Goal: Find specific page/section: Find specific page/section

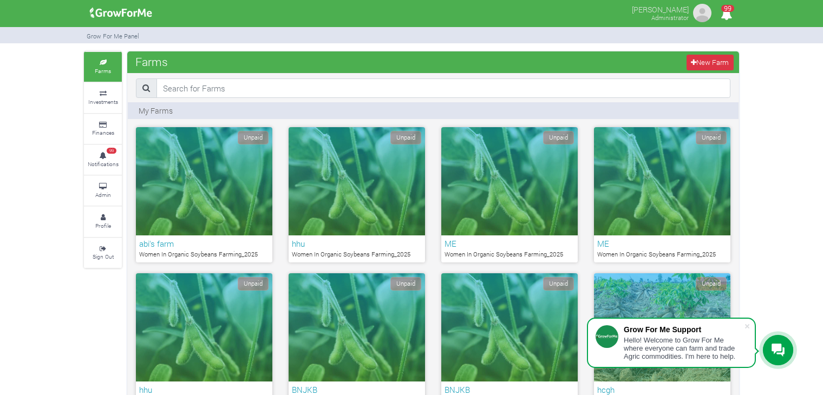
click at [106, 189] on link "Admin" at bounding box center [103, 191] width 38 height 30
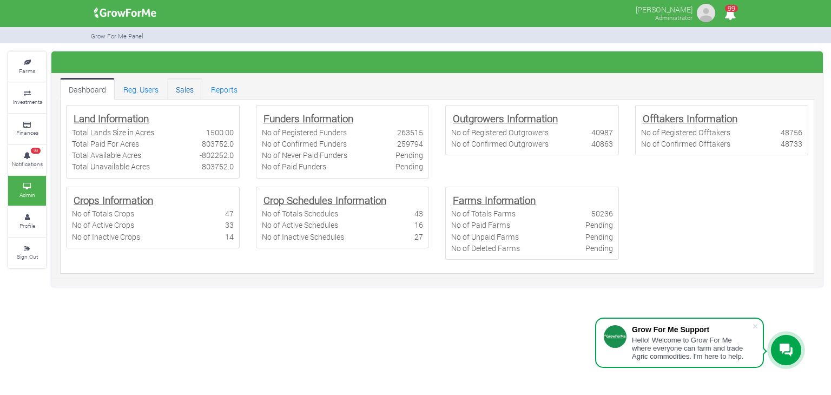
click at [186, 86] on link "Sales" at bounding box center [184, 89] width 35 height 22
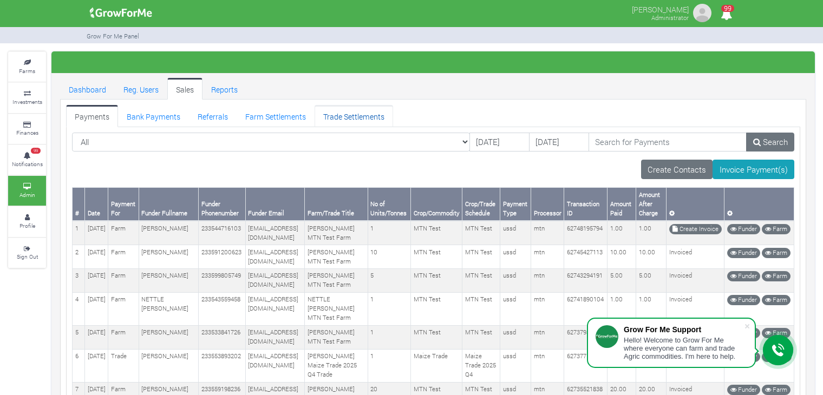
click at [362, 106] on link "Trade Settlements" at bounding box center [353, 116] width 78 height 22
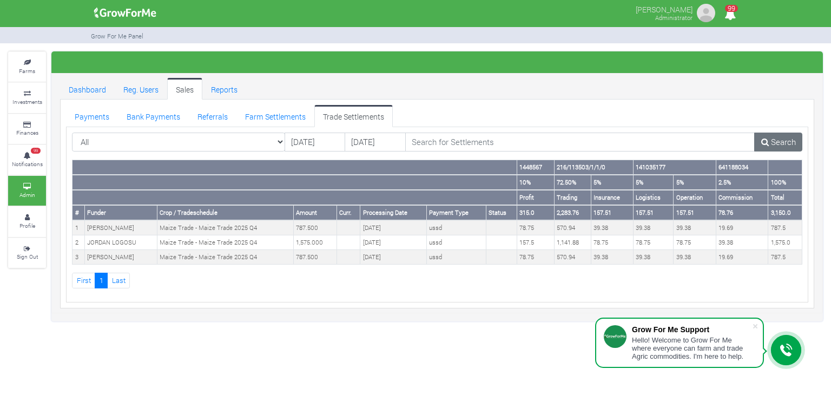
click at [318, 318] on div "Dashboard Reg. Users Sales Reports All" at bounding box center [437, 186] width 772 height 270
click at [168, 117] on link "Bank Payments" at bounding box center [153, 116] width 71 height 22
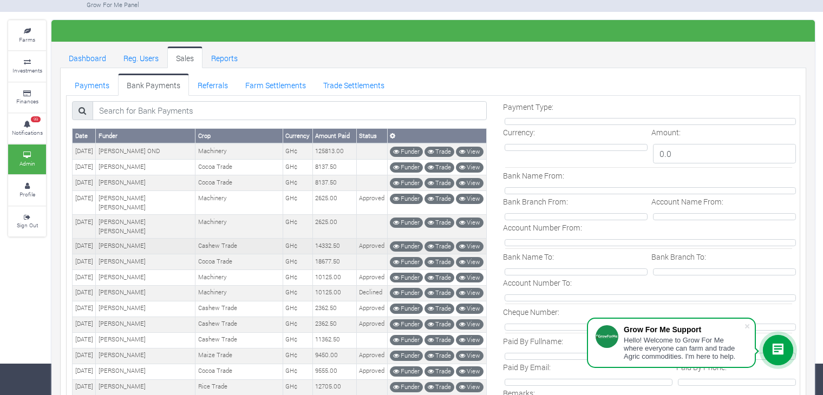
scroll to position [28, 0]
